Goal: Navigation & Orientation: Find specific page/section

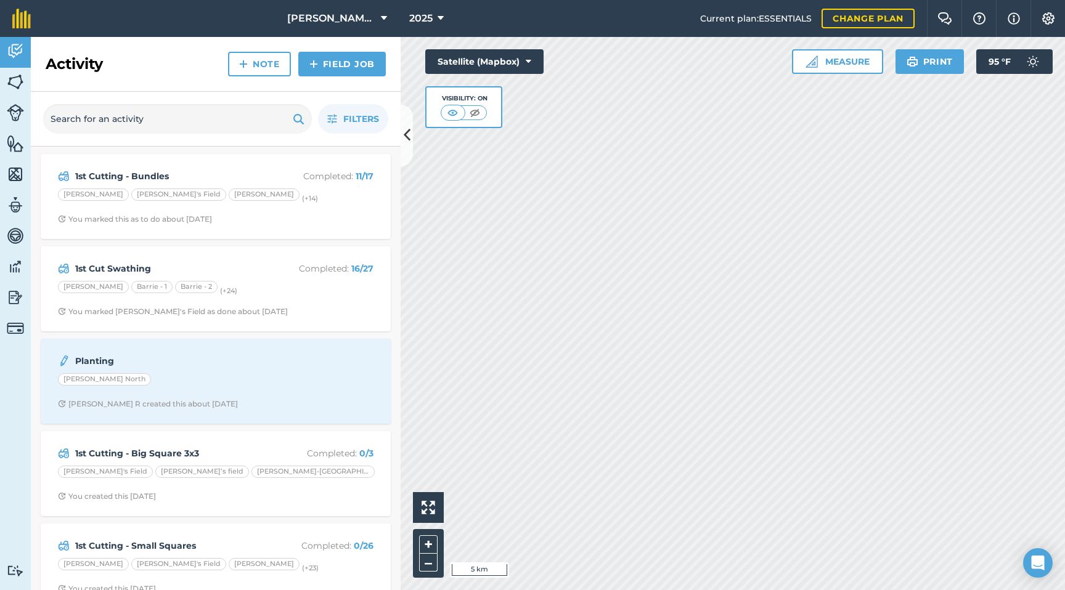
click at [677, 0] on html "[PERSON_NAME] Farms 2025 Current plan : ESSENTIALS Change plan Farm Chat Help I…" at bounding box center [532, 295] width 1065 height 590
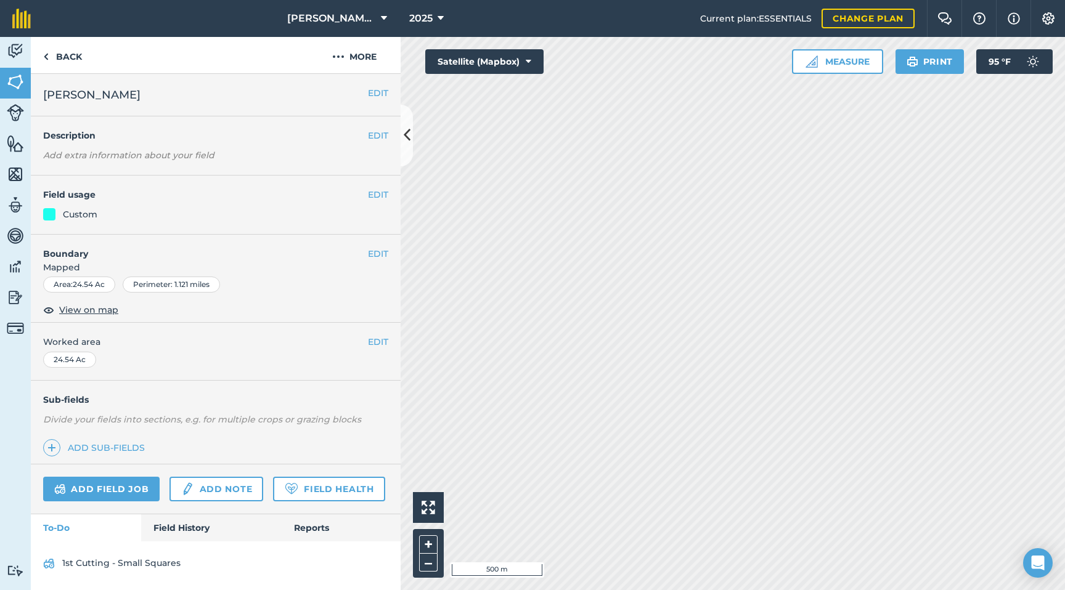
click at [349, 86] on div "Activity Fields Livestock Features Maps Team Vehicles Data Reporting Billing Tu…" at bounding box center [532, 313] width 1065 height 553
click at [369, 150] on div "Activity Fields Livestock Features Maps Team Vehicles Data Reporting Billing Tu…" at bounding box center [532, 313] width 1065 height 553
click at [586, 0] on html "[PERSON_NAME] Farms 2025 Current plan : ESSENTIALS Change plan Farm Chat Help I…" at bounding box center [532, 295] width 1065 height 590
click at [575, 0] on html "[PERSON_NAME] Farms 2025 Current plan : ESSENTIALS Change plan Farm Chat Help I…" at bounding box center [532, 295] width 1065 height 590
